Goal: Task Accomplishment & Management: Complete application form

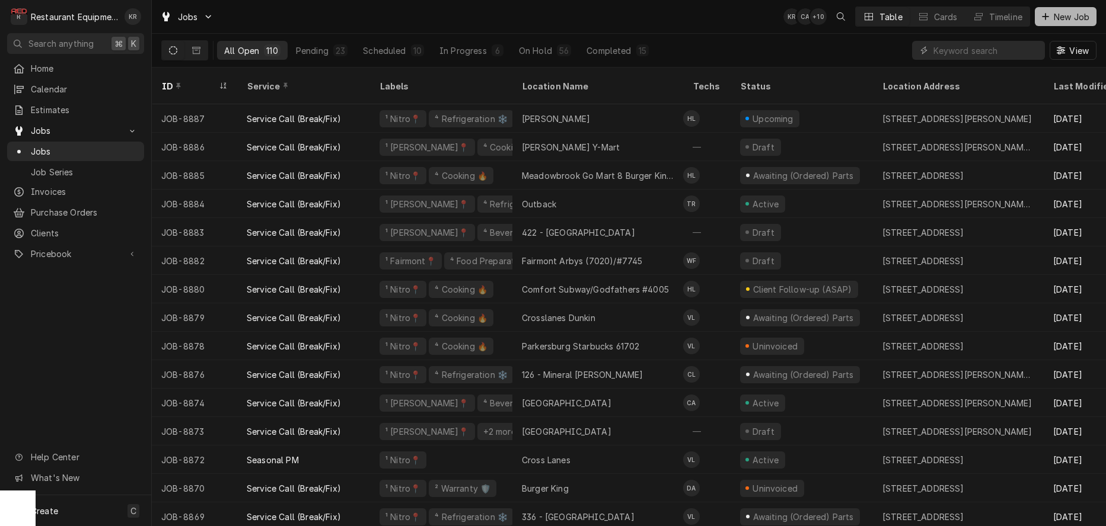
click at [1054, 17] on span "New Job" at bounding box center [1071, 17] width 40 height 12
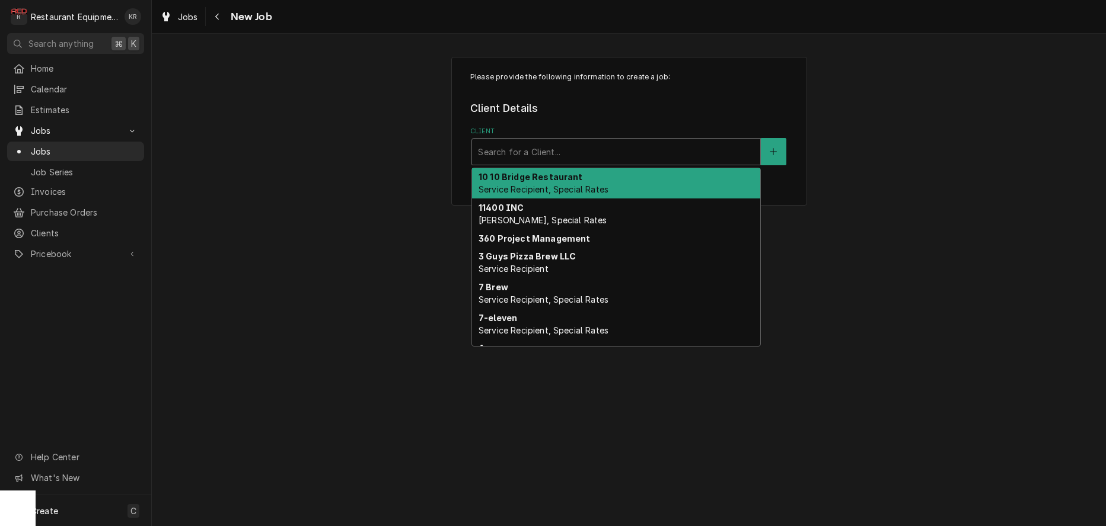
click at [622, 151] on div "Client" at bounding box center [616, 151] width 276 height 21
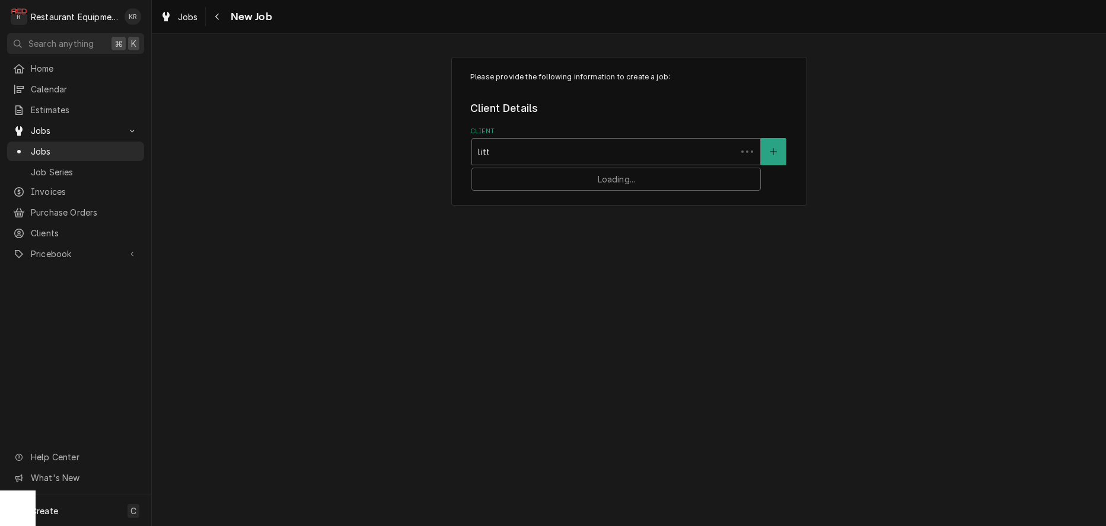
type input "littl"
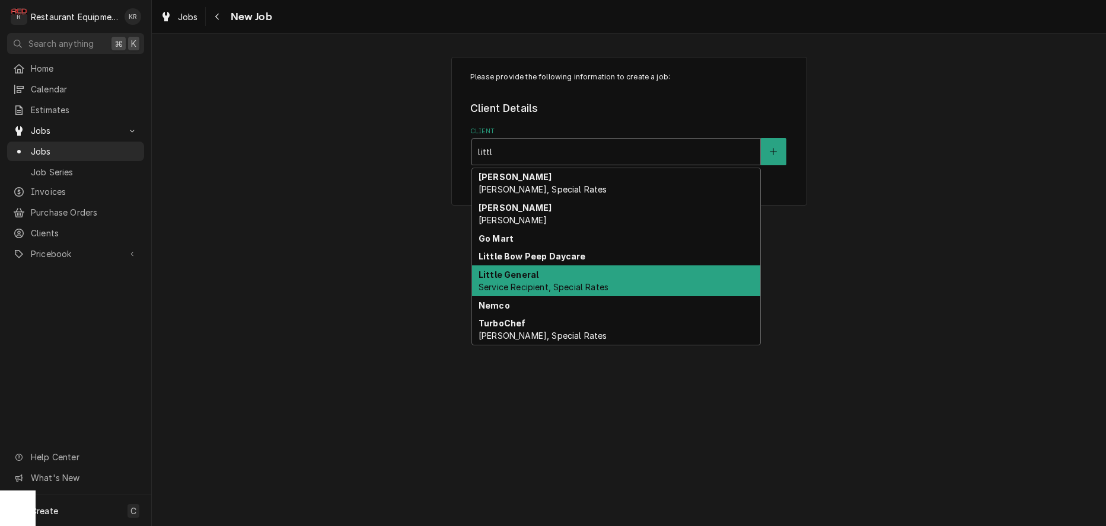
click at [571, 279] on div "Little General Service Recipient, Special Rates" at bounding box center [616, 281] width 288 height 31
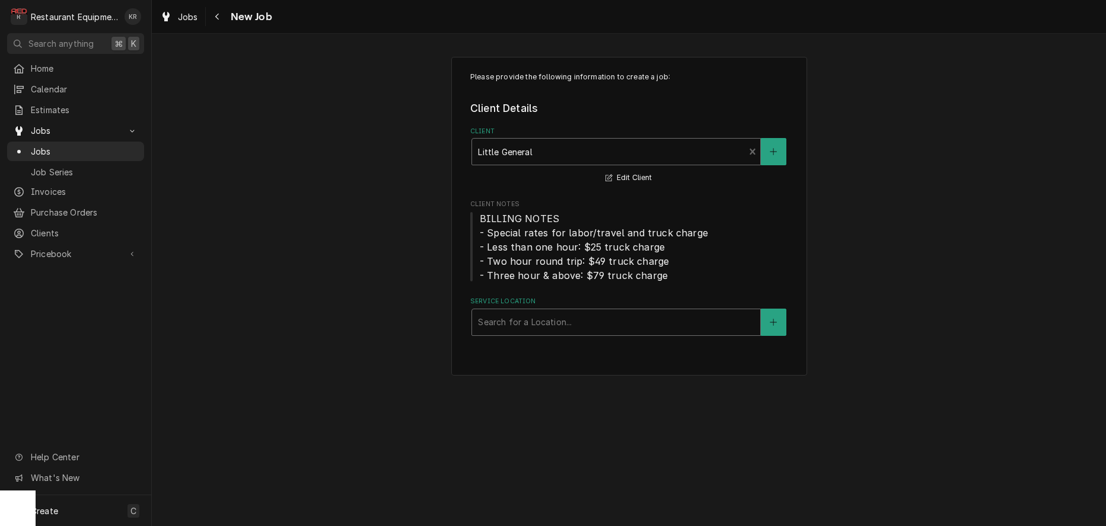
click at [542, 332] on div "Service Location" at bounding box center [616, 322] width 276 height 21
type input "roder"
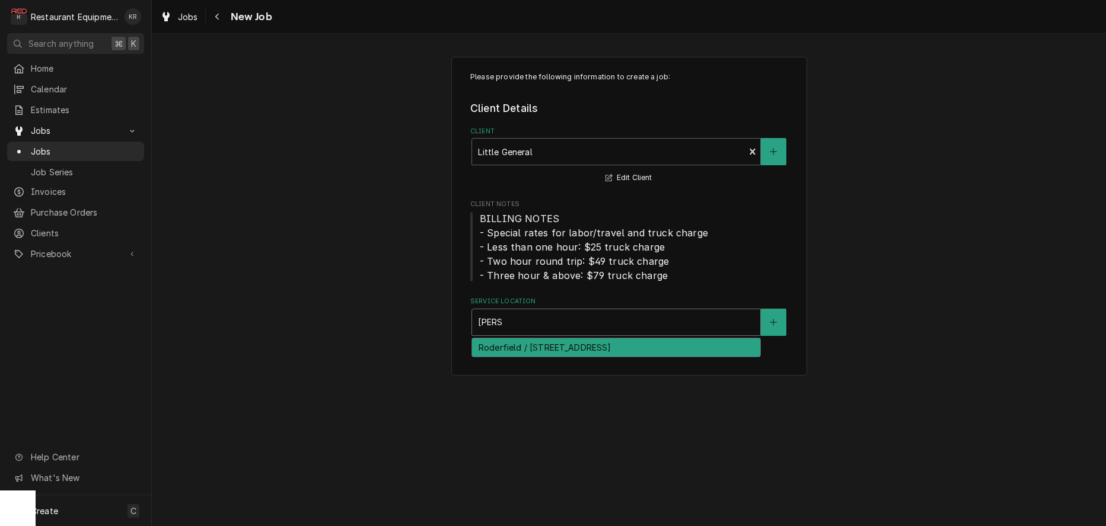
click at [547, 349] on div "Roderfield / 12745 Coal Heritage Rd, Roderfield, WV 24881" at bounding box center [616, 348] width 288 height 18
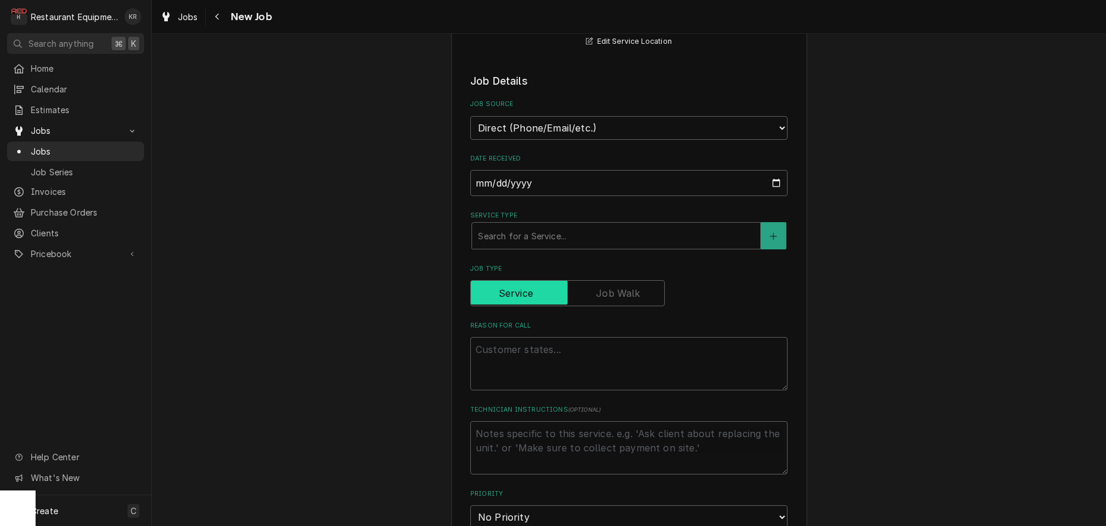
scroll to position [316, 0]
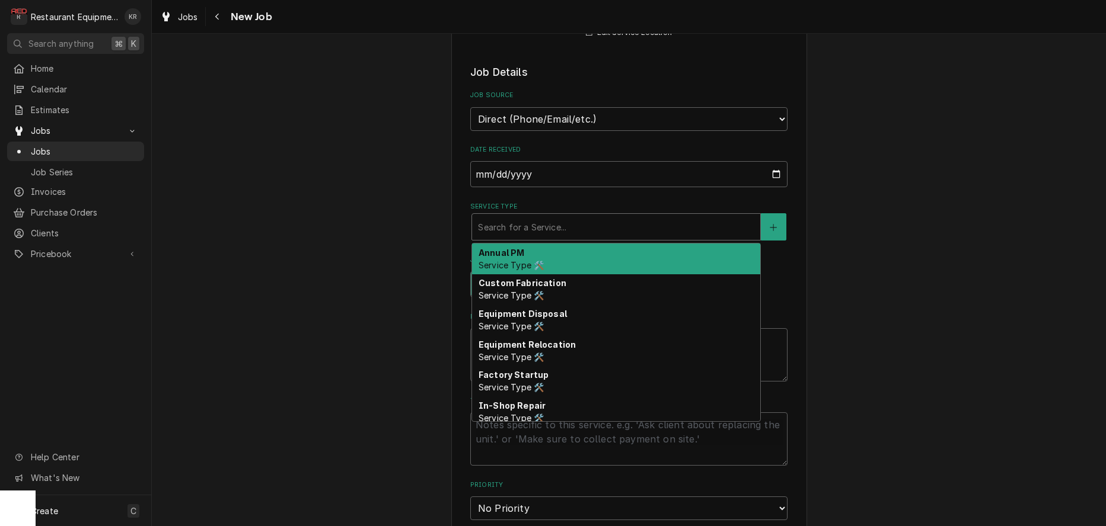
click at [538, 226] on div "Service Type" at bounding box center [616, 226] width 276 height 21
type textarea "x"
type input "b"
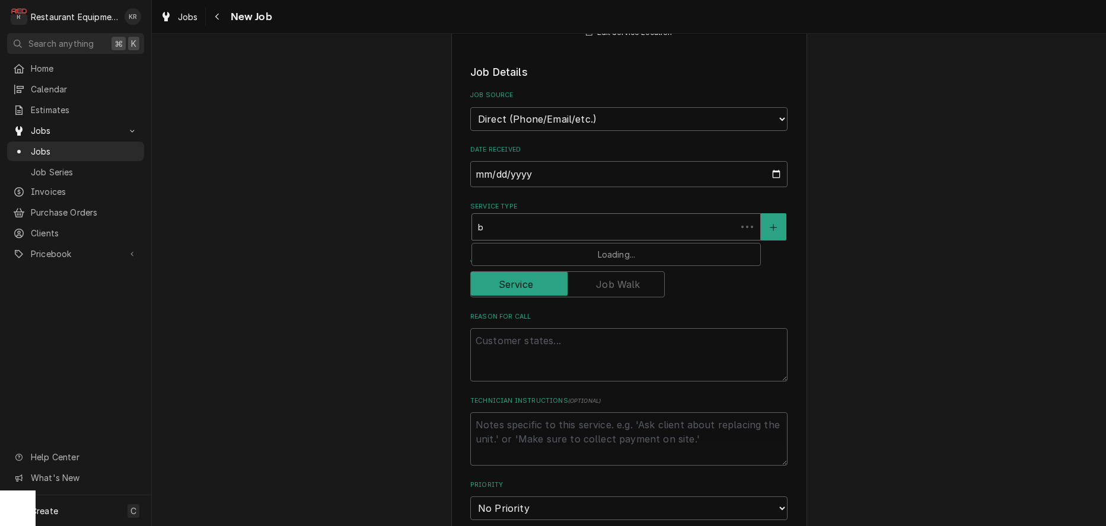
type textarea "x"
type input "br"
type textarea "x"
type input "bre"
type textarea "x"
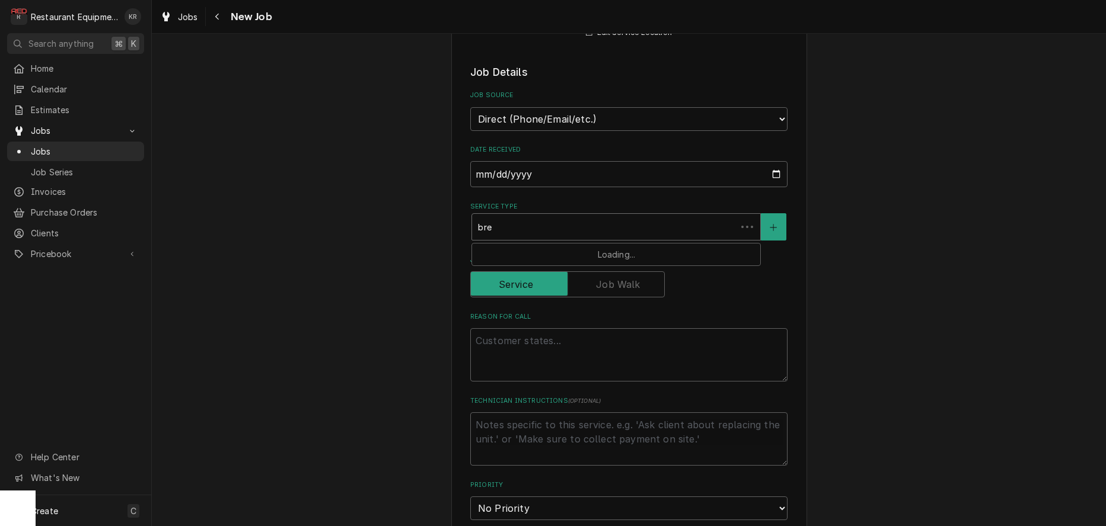
type input "brea"
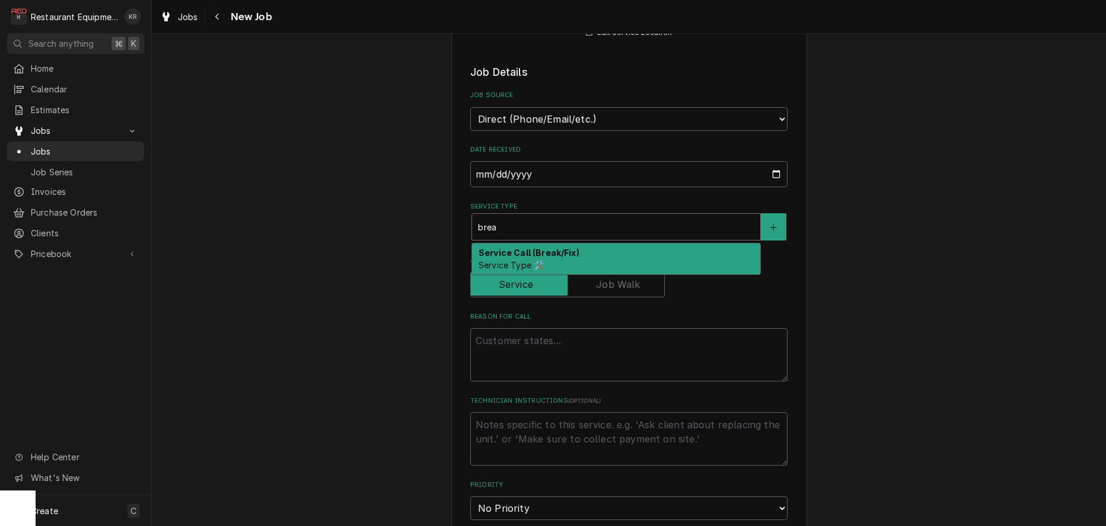
drag, startPoint x: 530, startPoint y: 254, endPoint x: 531, endPoint y: 276, distance: 22.0
click at [530, 254] on strong "Service Call (Break/Fix)" at bounding box center [528, 253] width 101 height 10
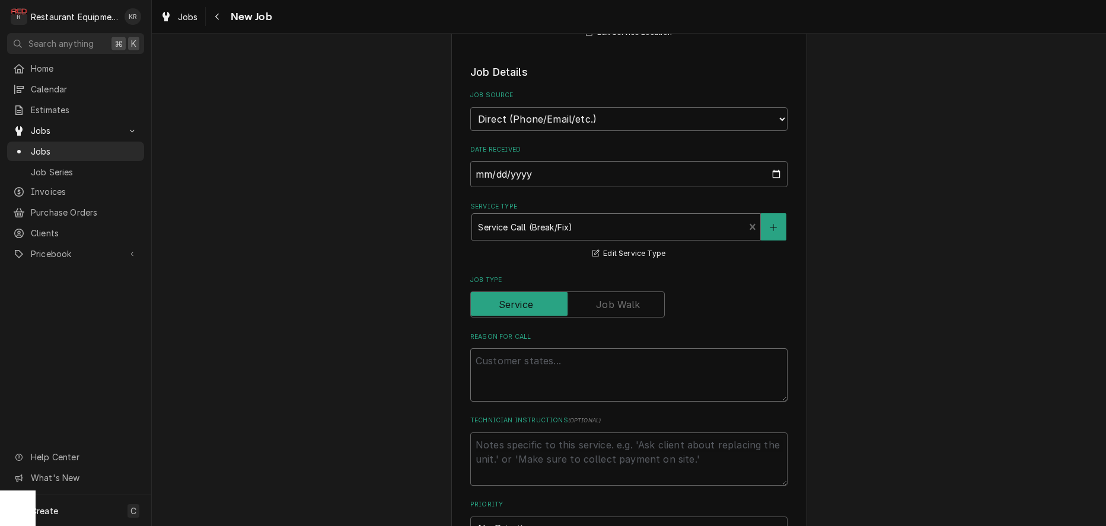
click at [539, 372] on textarea "Reason For Call" at bounding box center [628, 375] width 317 height 53
paste textarea "Work Order #: 88572 Request number: 113103 Switch on proffer They just fixed th…"
type textarea "x"
type textarea "Work Order #: 88572 Request number: 113103 Switch on proffer They just fixed th…"
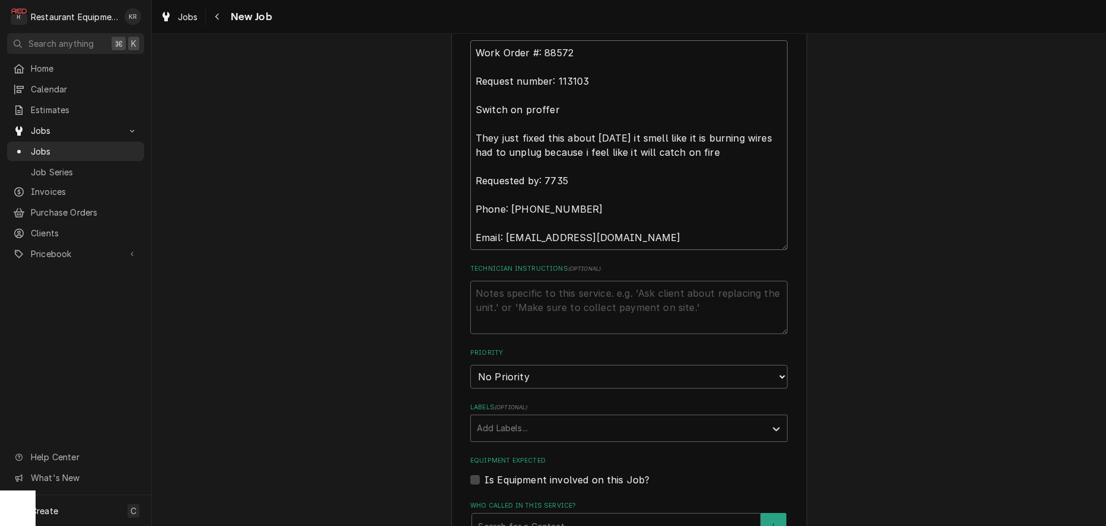
type textarea "x"
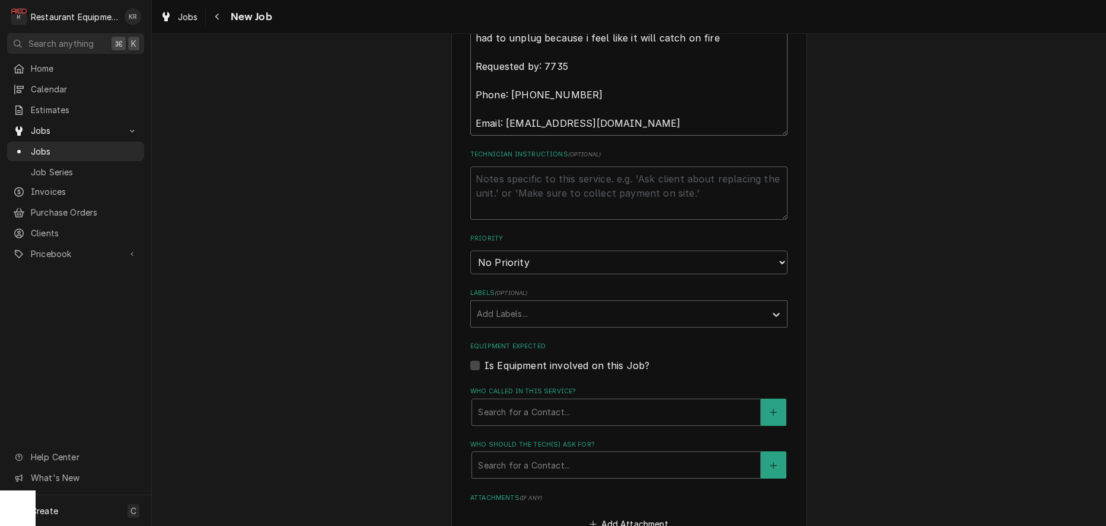
scroll to position [768, 0]
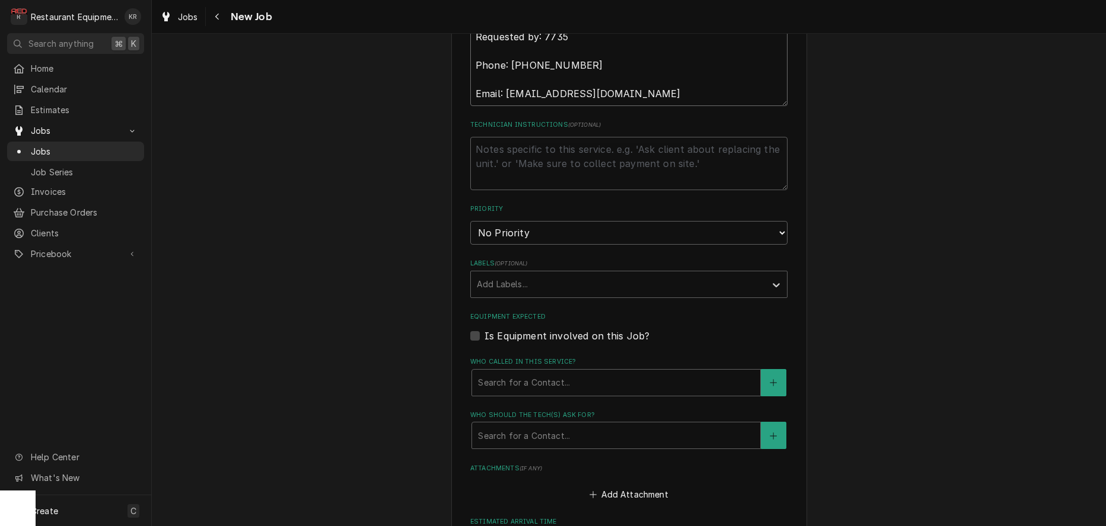
type textarea "Work Order #: 88572 Request number: 113103 Switch on proffer They just fixed th…"
select select "2"
click option "High" at bounding box center [0, 0] width 0 height 0
click at [537, 286] on div "Labels" at bounding box center [618, 284] width 283 height 21
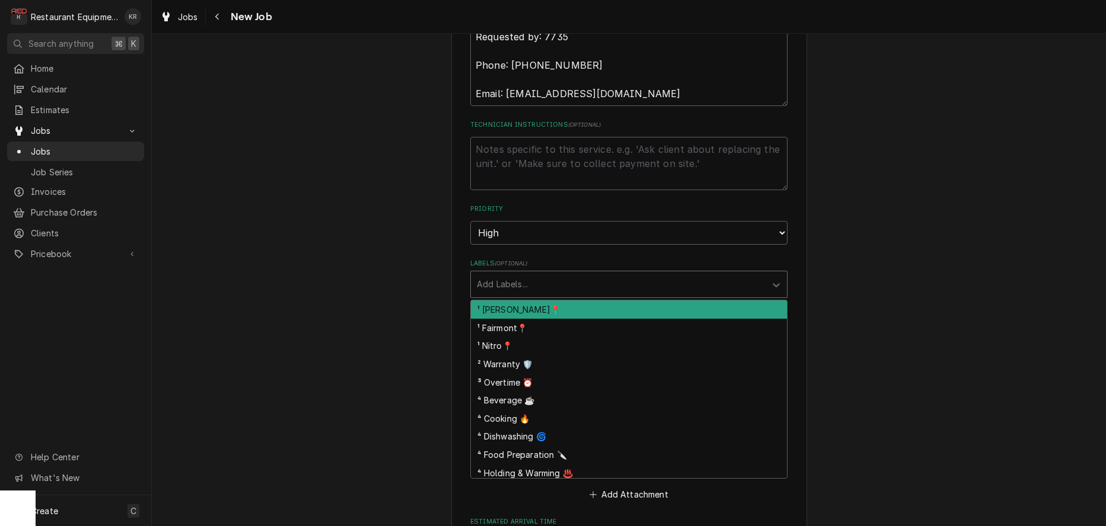
click at [547, 309] on div "¹ [PERSON_NAME]📍" at bounding box center [629, 310] width 316 height 18
drag, startPoint x: 568, startPoint y: 293, endPoint x: 573, endPoint y: 287, distance: 8.4
click at [569, 291] on div "¹ [PERSON_NAME]📍" at bounding box center [610, 285] width 279 height 26
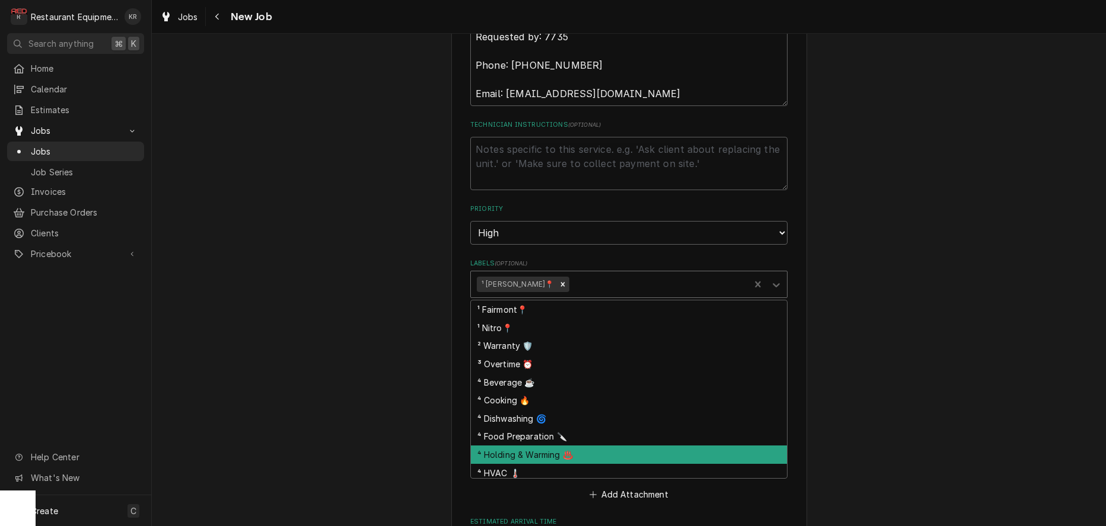
click at [585, 453] on div "⁴ Holding & Warming ♨️" at bounding box center [629, 455] width 316 height 18
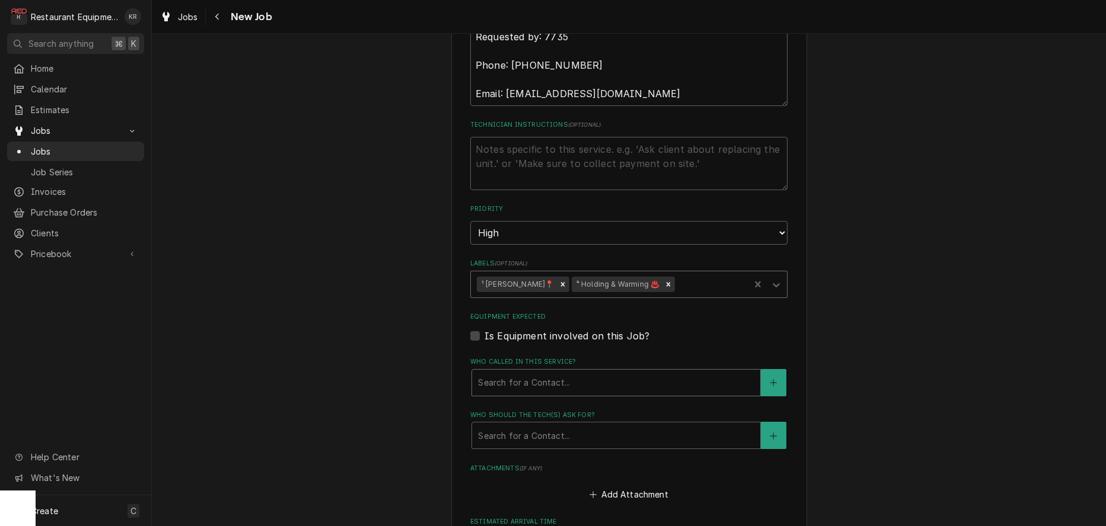
click at [561, 384] on div "Who called in this service?" at bounding box center [616, 382] width 276 height 21
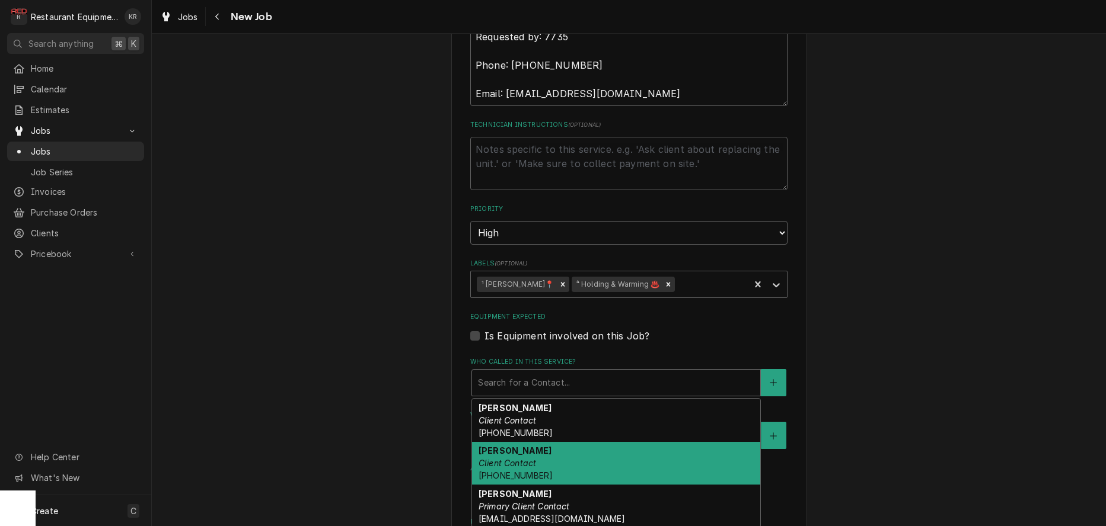
click at [556, 452] on div "Phillip Client Contact (304) 890-1757" at bounding box center [616, 463] width 288 height 43
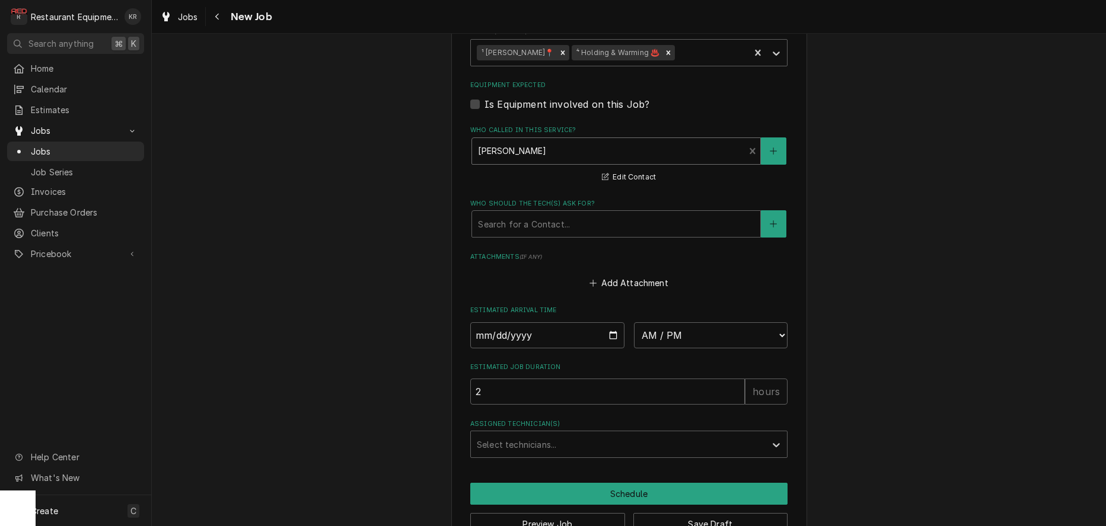
scroll to position [1033, 0]
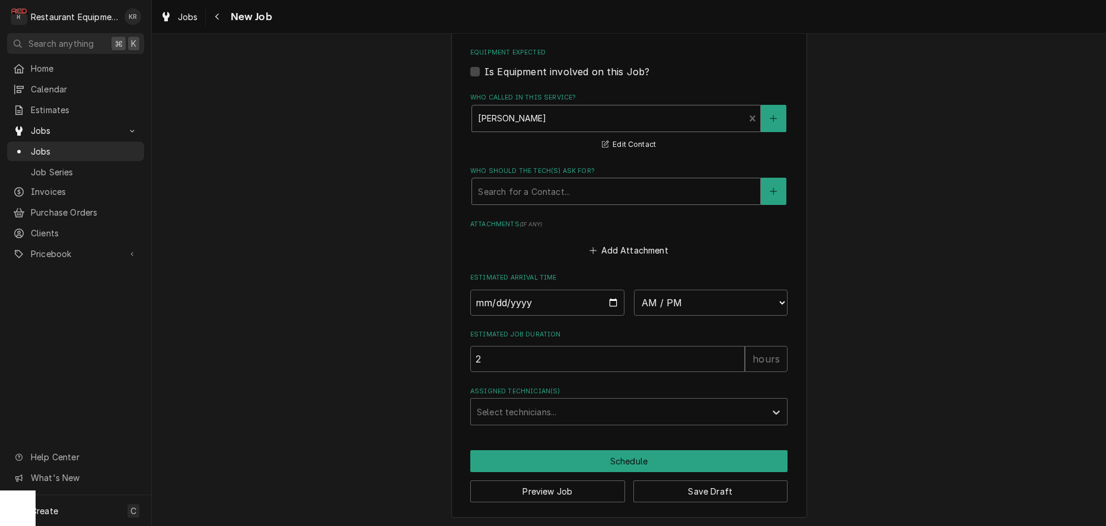
click at [541, 190] on div "Who should the tech(s) ask for?" at bounding box center [616, 191] width 276 height 21
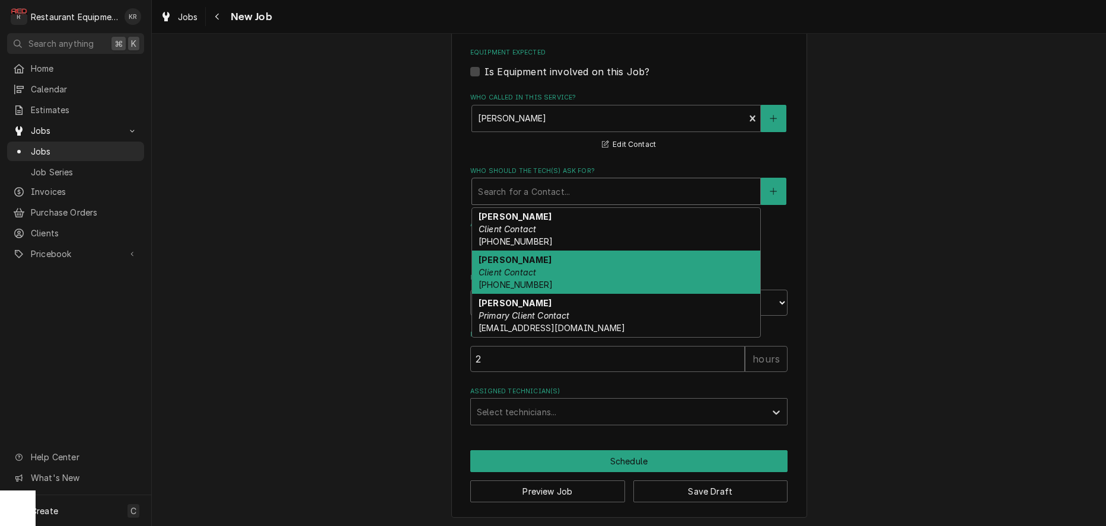
click at [544, 271] on div "Phillip Client Contact (304) 890-1757" at bounding box center [616, 272] width 288 height 43
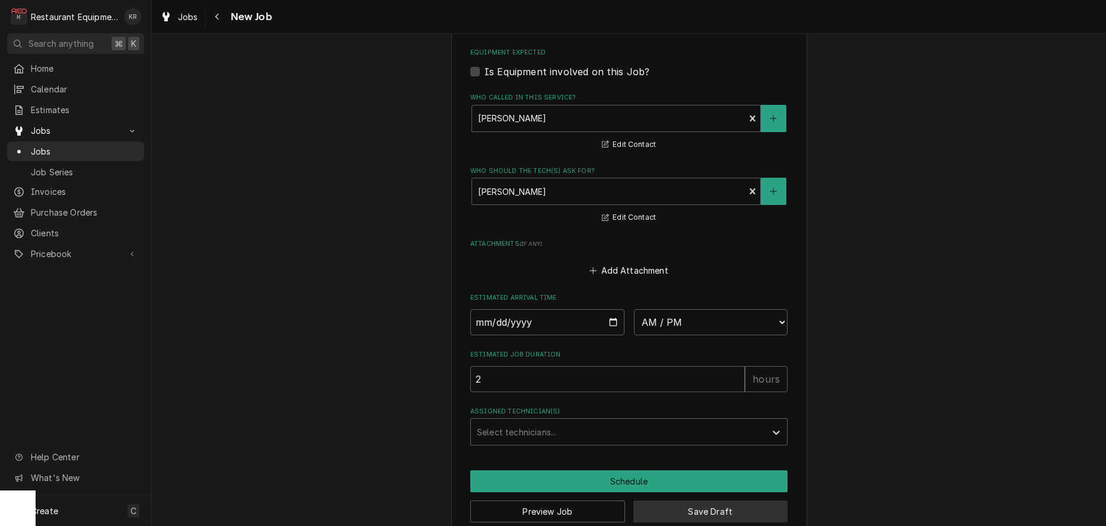
click at [693, 509] on button "Save Draft" at bounding box center [710, 512] width 155 height 22
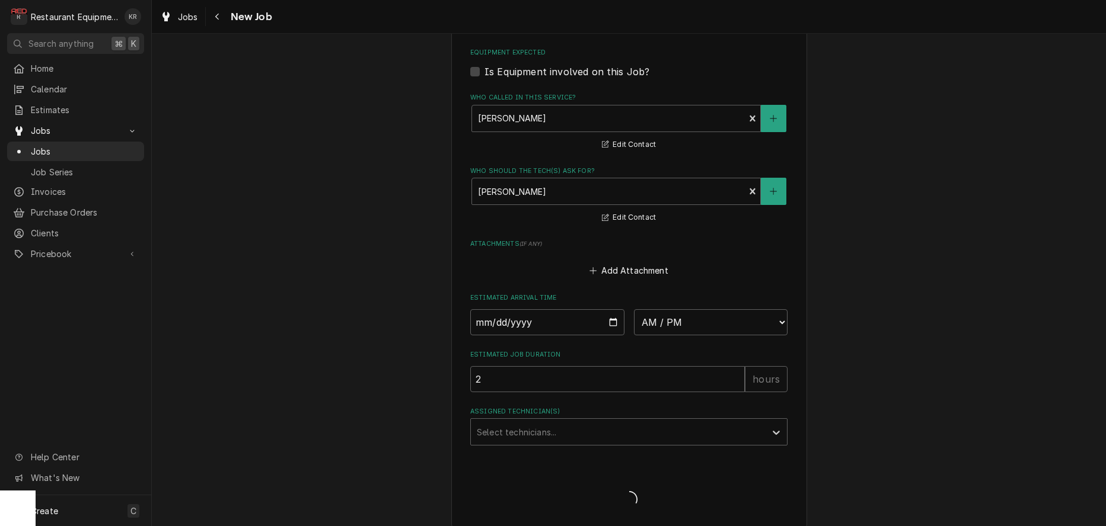
type textarea "x"
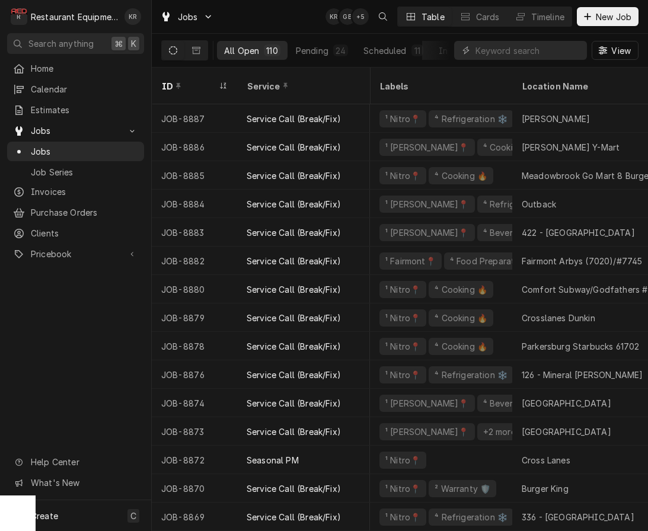
scroll to position [0, 12]
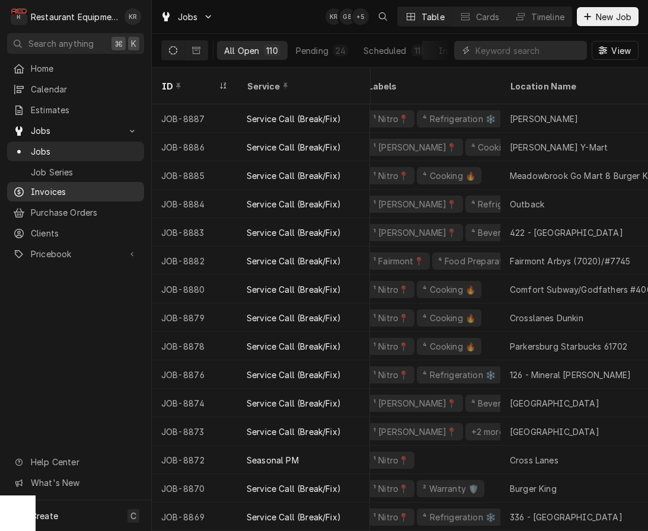
click at [56, 187] on span "Invoices" at bounding box center [84, 192] width 107 height 12
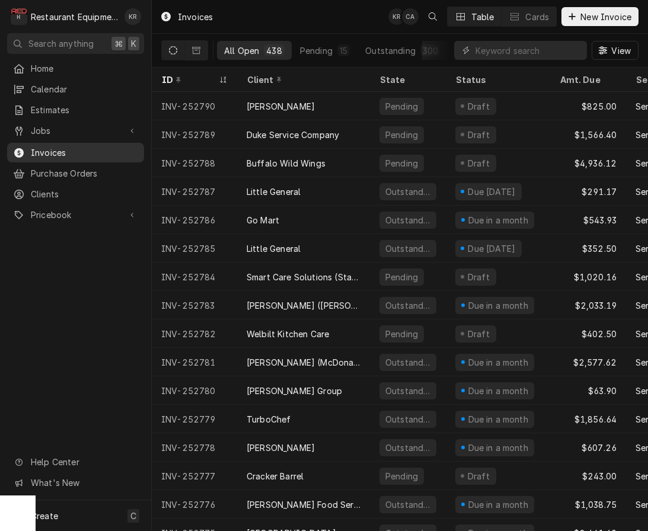
click at [58, 147] on span "Invoices" at bounding box center [84, 152] width 107 height 12
click at [507, 50] on input "Dynamic Content Wrapper" at bounding box center [528, 50] width 106 height 19
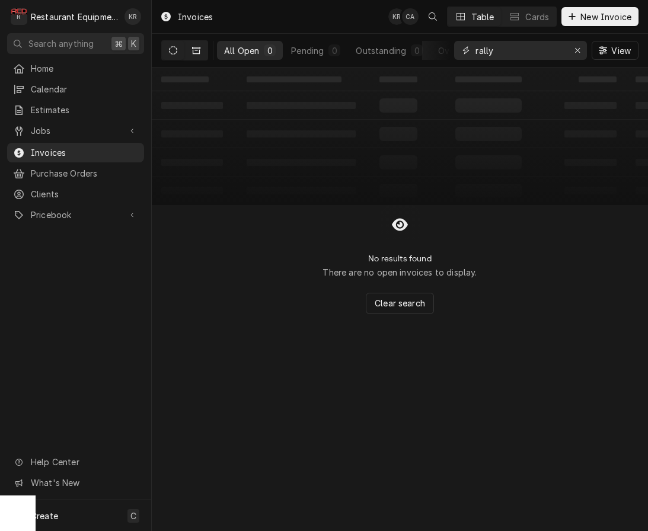
type input "rally"
click at [196, 53] on icon "Dynamic Content Wrapper" at bounding box center [196, 50] width 8 height 8
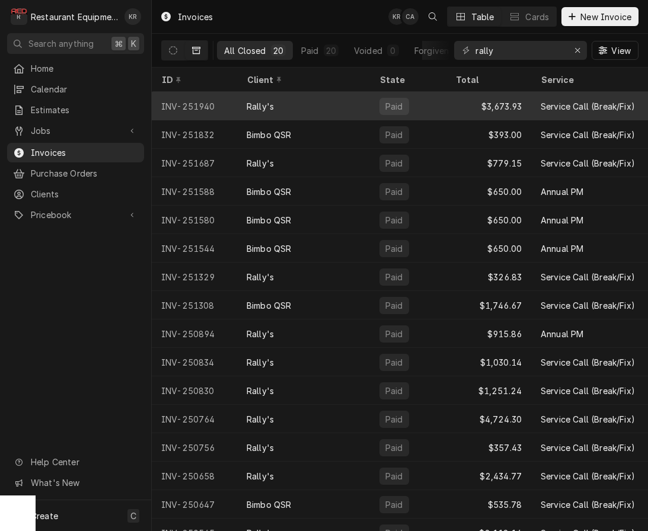
click at [360, 101] on div "Rally's" at bounding box center [303, 106] width 133 height 28
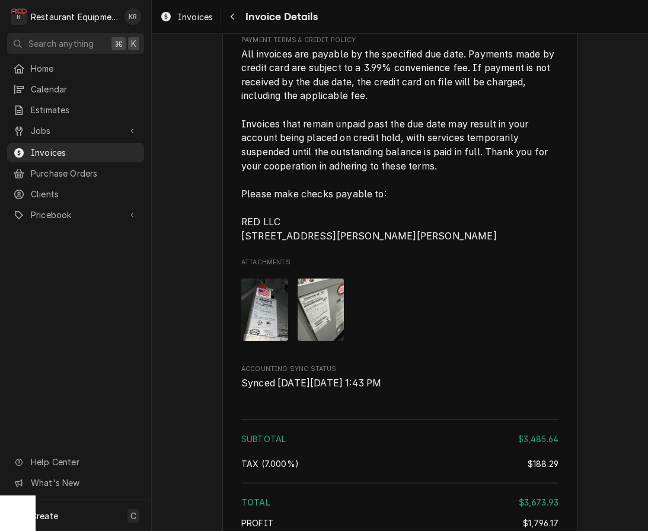
scroll to position [5023, 0]
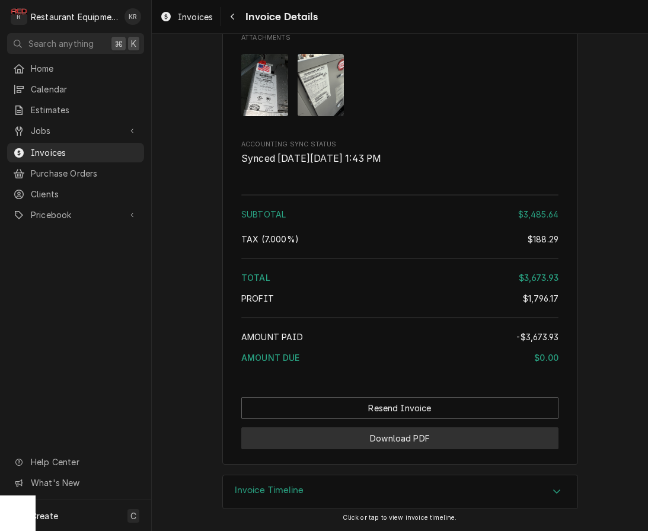
click at [415, 440] on button "Download PDF" at bounding box center [399, 438] width 317 height 22
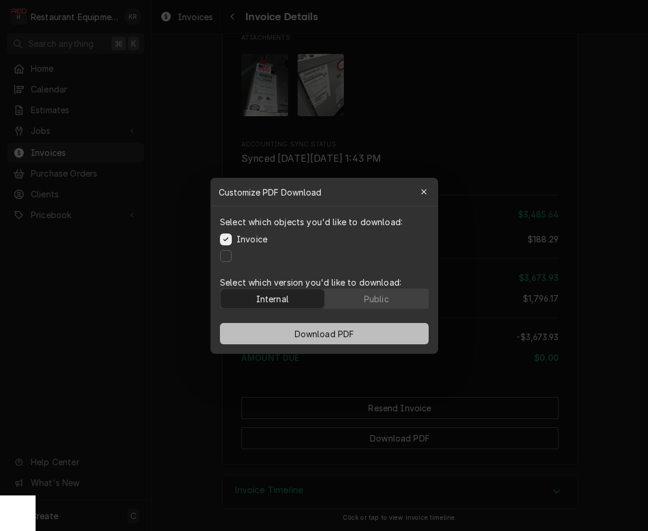
click at [279, 330] on button "Download PDF" at bounding box center [324, 333] width 209 height 21
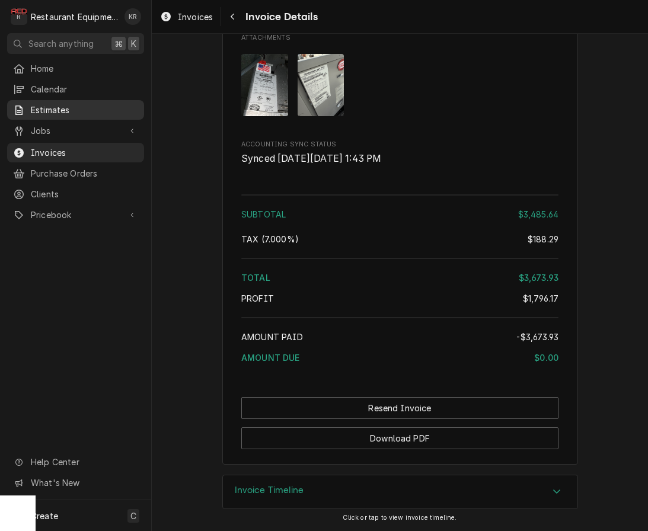
drag, startPoint x: 47, startPoint y: 110, endPoint x: 82, endPoint y: 103, distance: 35.7
click at [48, 110] on span "Estimates" at bounding box center [84, 110] width 107 height 12
